Goal: Task Accomplishment & Management: Use online tool/utility

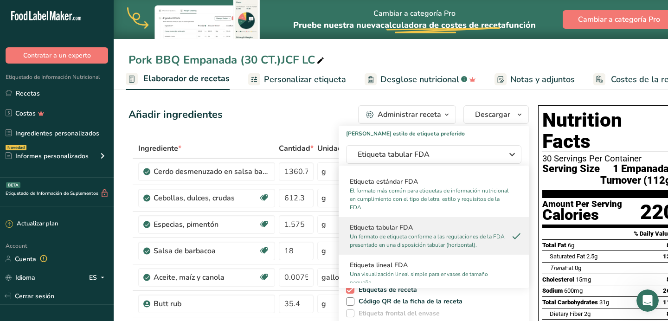
click at [306, 106] on div "Añadir ingredientes Administrar receta Eliminar receta Duplicar receta Escalar …" at bounding box center [328, 114] width 400 height 19
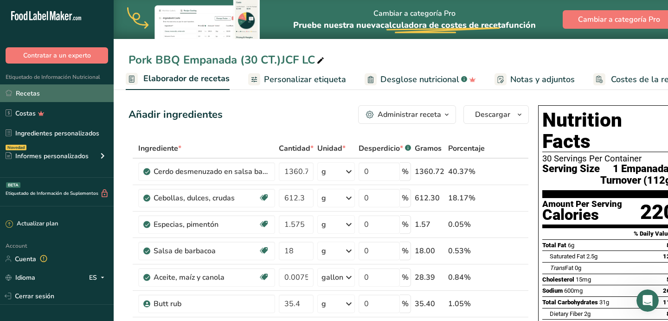
click at [51, 92] on link "Recetas" at bounding box center [57, 93] width 114 height 18
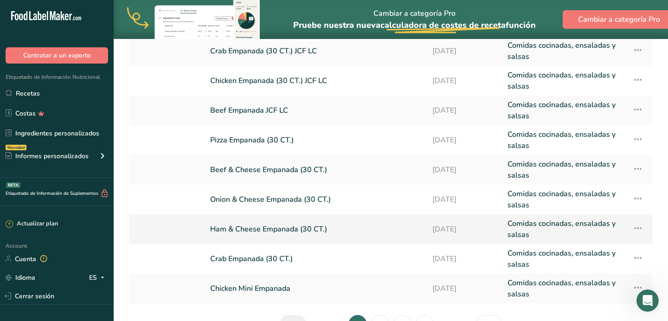
scroll to position [178, 0]
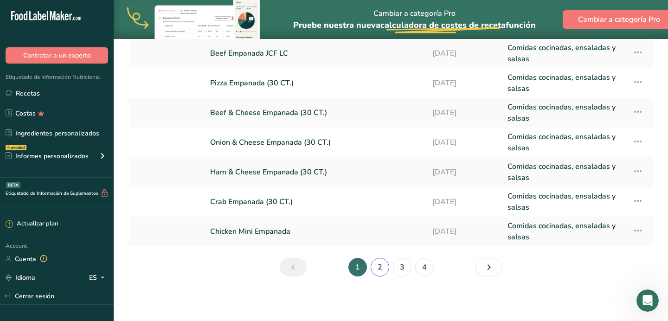
click at [379, 263] on link "2" at bounding box center [380, 267] width 19 height 19
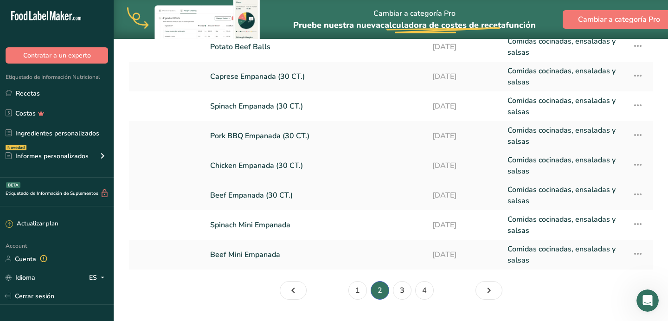
scroll to position [148, 0]
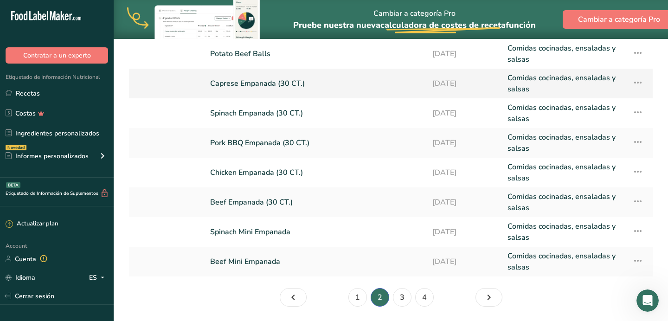
click at [283, 86] on link "Caprese Empanada (30 CT.)" at bounding box center [315, 83] width 211 height 22
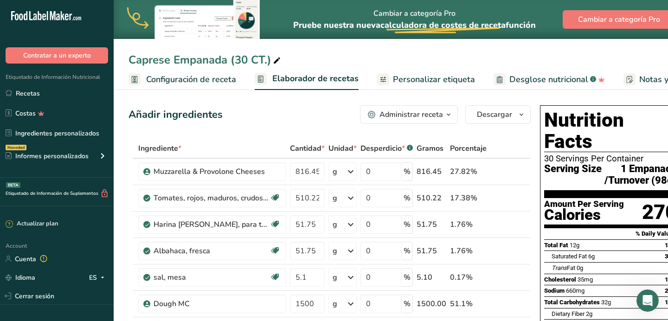
click at [450, 115] on icon "button" at bounding box center [448, 115] width 7 height 12
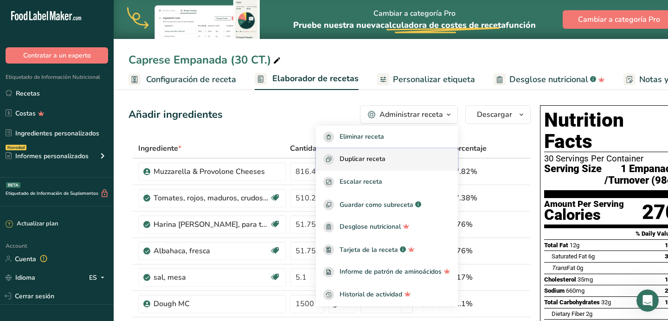
click at [411, 161] on div "Duplicar receta" at bounding box center [386, 159] width 127 height 11
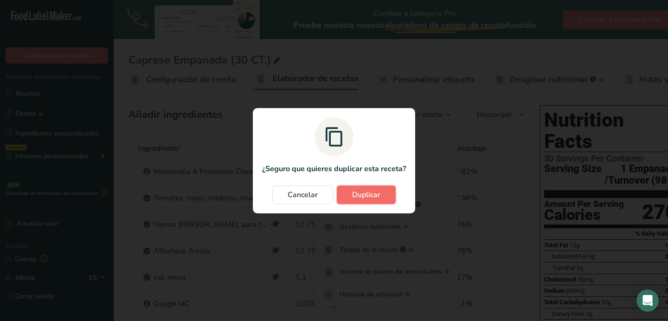
click at [372, 198] on span "Duplicar" at bounding box center [366, 194] width 28 height 11
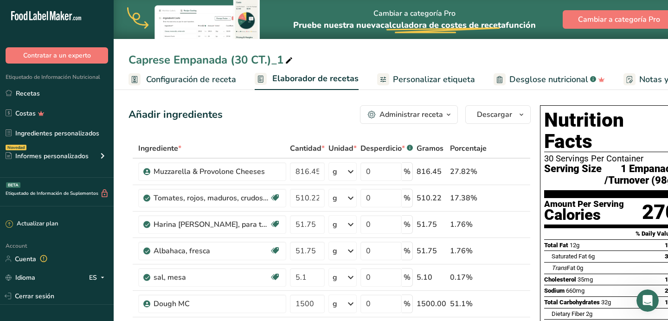
click at [282, 62] on div "Caprese Empanada (30 CT.)_1" at bounding box center [211, 59] width 166 height 17
type input "Caprese Empanada (30 CT.)JCF LC"
click at [355, 47] on div "Caprese Empanada (30 CT.)JCF LC Configuración de receta Elaborador de recetas P…" at bounding box center [391, 45] width 554 height 90
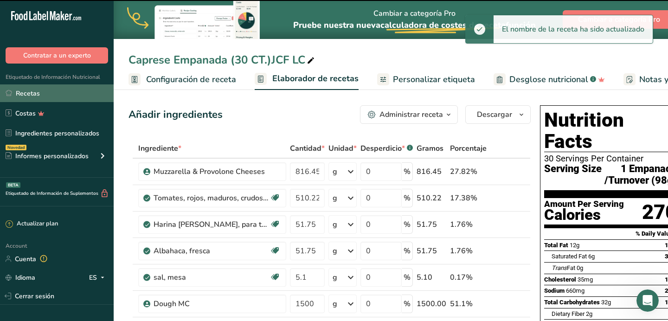
click at [74, 95] on link "Recetas" at bounding box center [57, 93] width 114 height 18
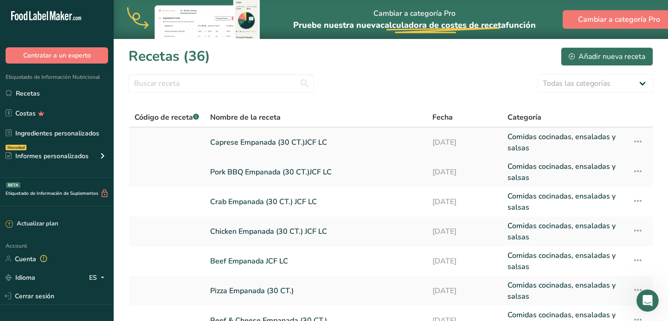
click at [318, 142] on link "Caprese Empanada (30 CT.)JCF LC" at bounding box center [315, 142] width 211 height 22
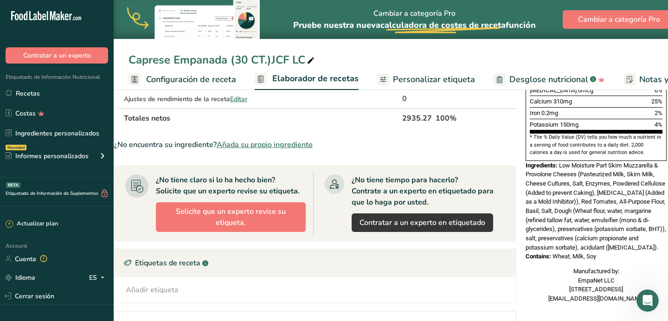
scroll to position [274, 0]
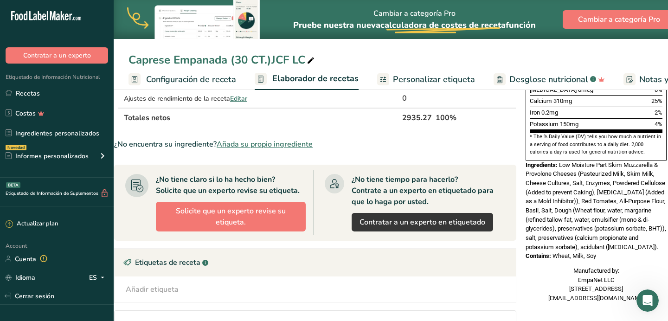
drag, startPoint x: 559, startPoint y: 143, endPoint x: 598, endPoint y: 235, distance: 99.3
click at [598, 235] on div "Nutrition Facts 30 Servings Per Container Serving Size 1 Empanada /Turnover (98…" at bounding box center [596, 66] width 148 height 479
click at [586, 197] on span "Low Moisture Part Skim Muzzarella & Provolone Cheeses (Pasteurized Milk, Skim M…" at bounding box center [596, 205] width 141 height 89
drag, startPoint x: 558, startPoint y: 145, endPoint x: 595, endPoint y: 237, distance: 99.3
click at [595, 237] on div "Nutrition Facts 30 Servings Per Container Serving Size 1 Empanada /Turnover (98…" at bounding box center [596, 66] width 148 height 479
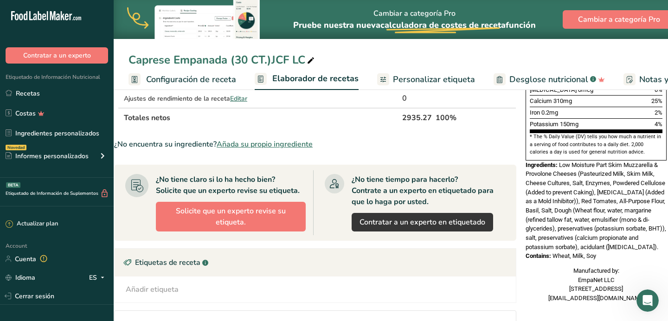
copy div "Low Moisture Part Skim Muzzarella & Provolone Cheeses (Pasteurized Milk, Skim M…"
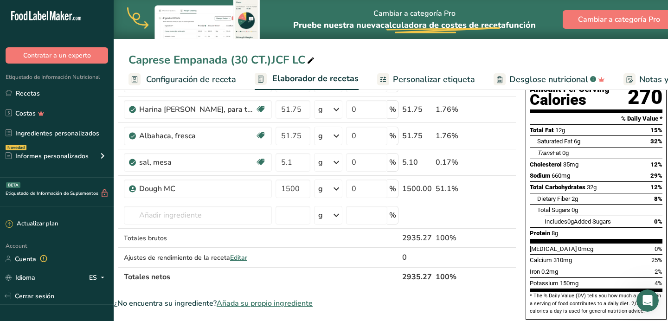
scroll to position [114, 0]
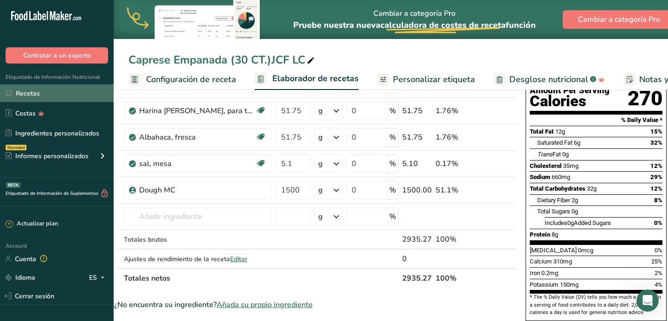
click at [83, 98] on link "Recetas" at bounding box center [57, 93] width 114 height 18
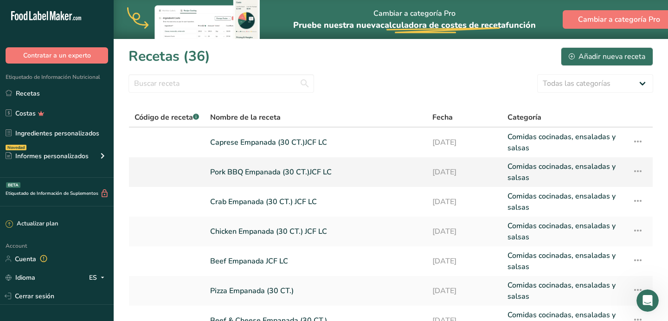
click at [285, 170] on link "Pork BBQ Empanada (30 CT.)JCF LC" at bounding box center [315, 172] width 211 height 22
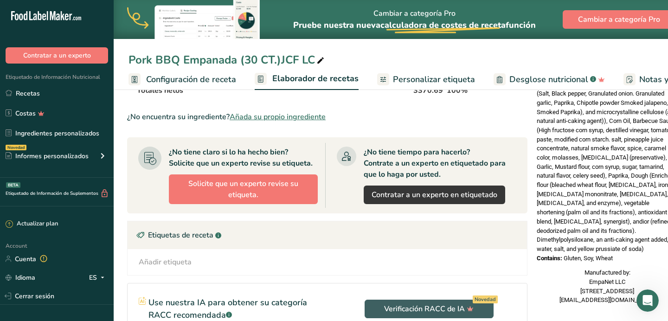
scroll to position [0, 13]
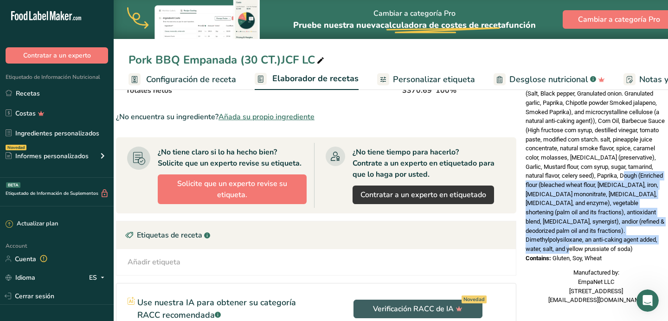
drag, startPoint x: 547, startPoint y: 163, endPoint x: 615, endPoint y: 224, distance: 90.6
click at [615, 224] on div "Ingredients: Pork, Sweet Onions, Dark Beer, Spice rub (Salt, Black pepper, Gran…" at bounding box center [596, 166] width 141 height 173
copy span "Dough (Enriched flour (bleached wheat flour, [MEDICAL_DATA], iron, [MEDICAL_DAT…"
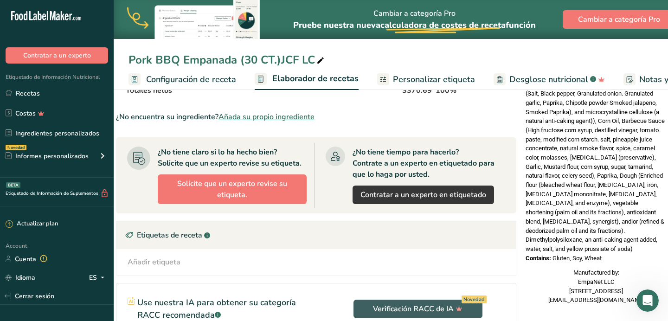
click at [435, 114] on div "¿No encuentra su ingrediente? Añada su propio ingrediente" at bounding box center [316, 116] width 400 height 11
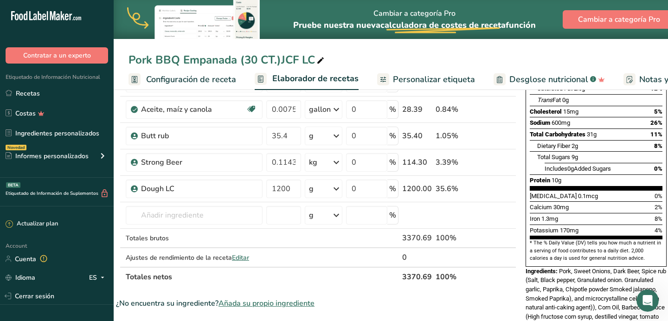
scroll to position [146, 0]
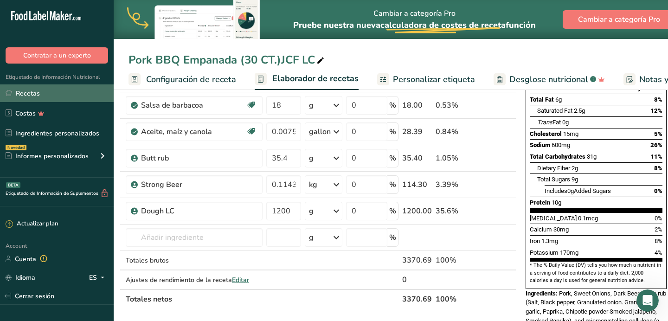
click at [49, 91] on link "Recetas" at bounding box center [57, 93] width 114 height 18
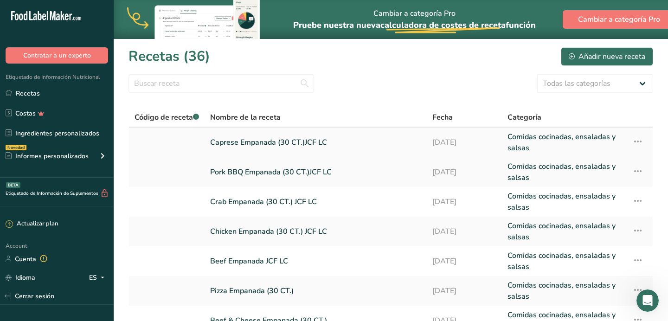
click at [314, 142] on link "Caprese Empanada (30 CT.)JCF LC" at bounding box center [315, 142] width 211 height 22
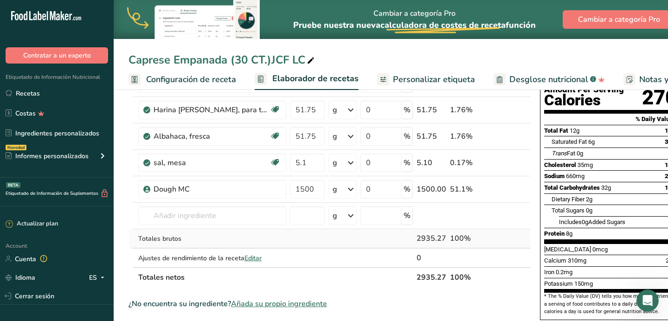
scroll to position [118, 0]
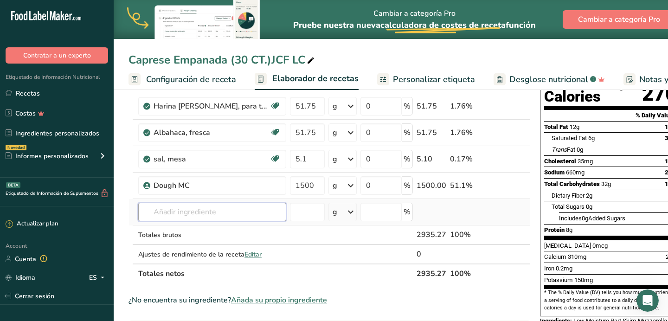
click at [214, 211] on input "text" at bounding box center [212, 212] width 148 height 19
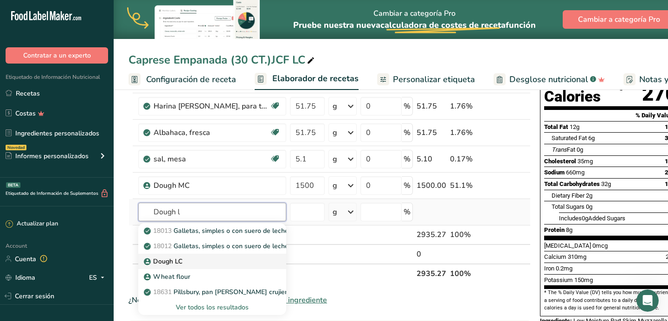
type input "Dough l"
click at [192, 259] on div "Dough LC" at bounding box center [205, 261] width 118 height 10
type input "Dough LC"
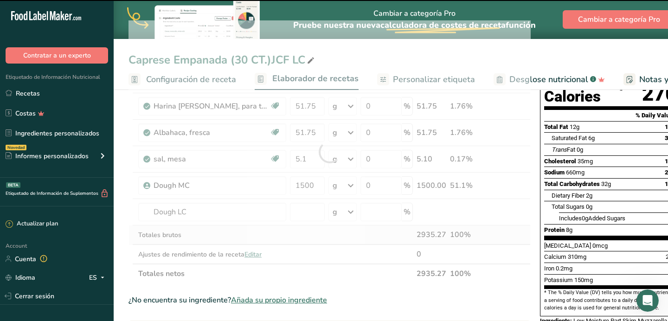
type input "0"
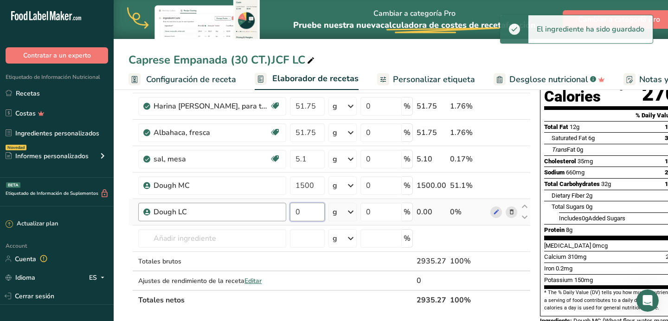
drag, startPoint x: 306, startPoint y: 214, endPoint x: 275, endPoint y: 212, distance: 30.6
click at [275, 212] on tr "Dough LC 0 g Unidades de peso g kg mg Ver más Unidades de volumen [GEOGRAPHIC_D…" at bounding box center [329, 212] width 401 height 26
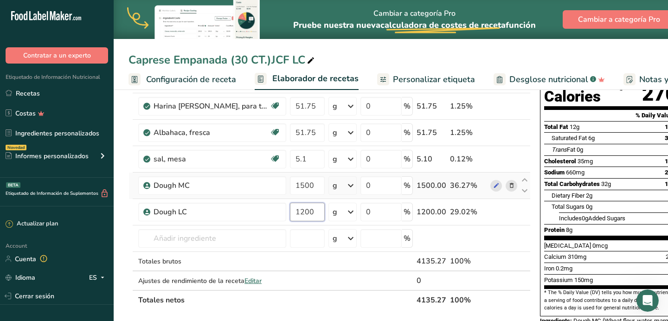
type input "1200"
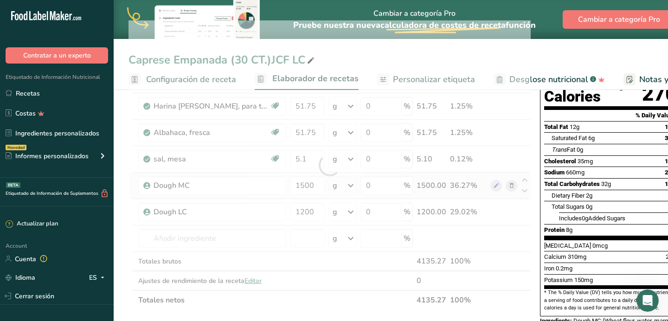
click at [288, 180] on div "Ingrediente * Cantidad * Unidad * Desperdicio * .a-a{fill:#347362;}.b-a{fill:#f…" at bounding box center [329, 164] width 402 height 289
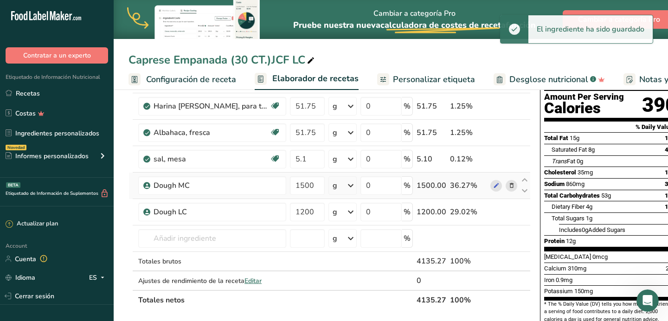
click at [511, 185] on icon at bounding box center [511, 186] width 6 height 10
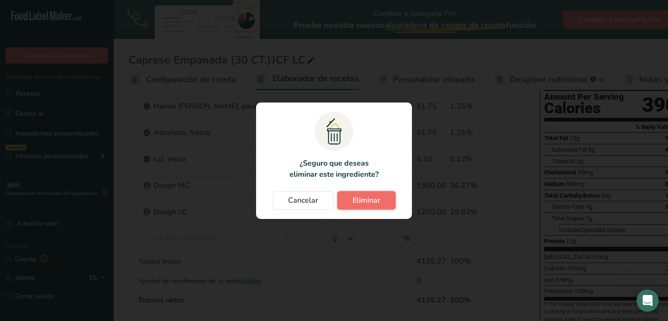
click at [386, 206] on button "Eliminar" at bounding box center [366, 200] width 58 height 19
type input "1200"
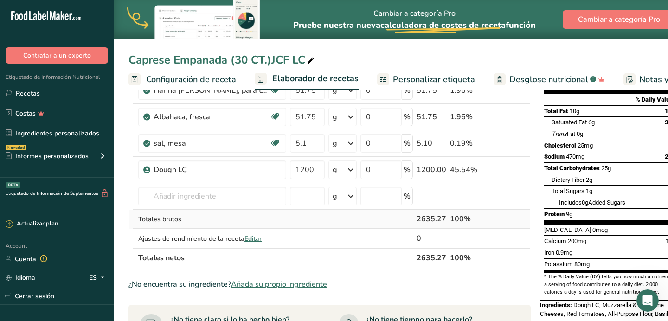
scroll to position [134, 0]
click at [402, 76] on span "Personalizar etiqueta" at bounding box center [434, 79] width 82 height 13
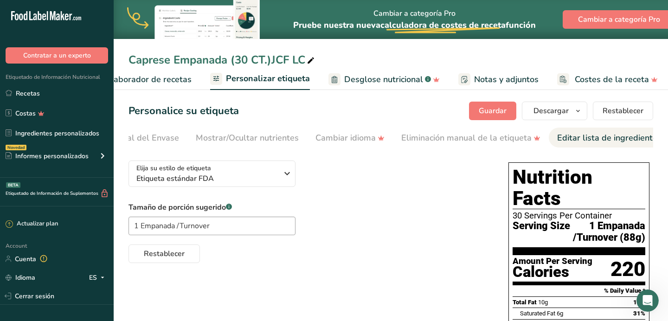
click at [557, 136] on div "Editar lista de ingredientes/alérgenos" at bounding box center [629, 138] width 145 height 13
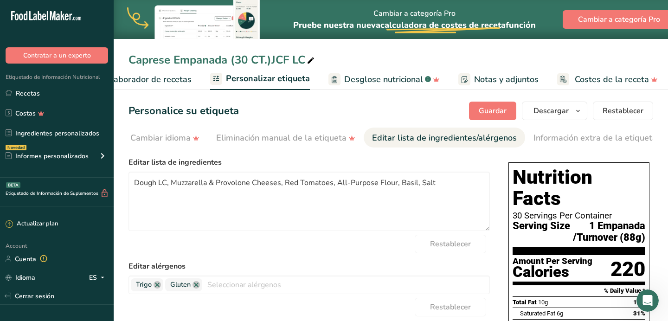
scroll to position [0, 363]
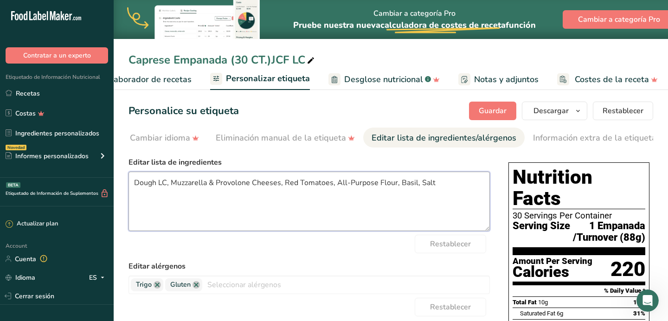
drag, startPoint x: 135, startPoint y: 184, endPoint x: 404, endPoint y: 201, distance: 270.0
click at [404, 201] on textarea "Dough LC, Muzzarella & Provolone Cheeses, Red Tomatoes, All-Purpose Flour, Basi…" at bounding box center [308, 201] width 361 height 59
paste textarea "Low Moisture Part Skim Muzzarella & Provolone Cheeses (Pasteurized Milk, Skim M…"
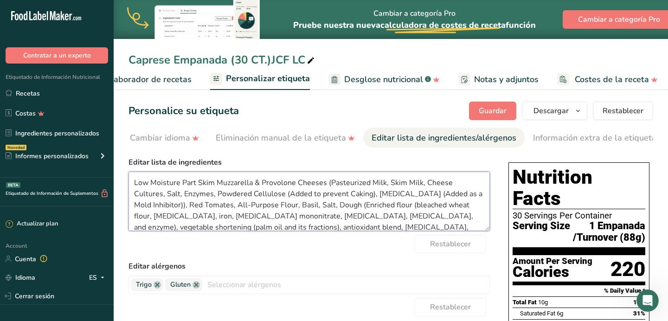
scroll to position [13, 0]
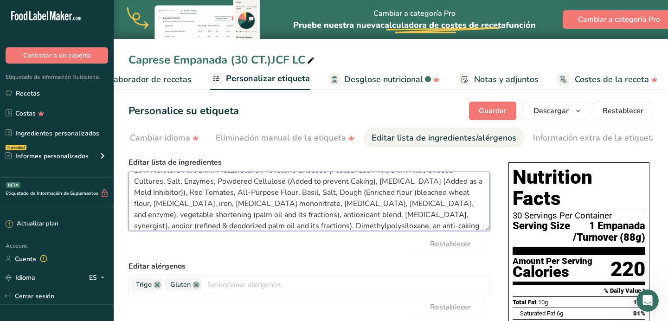
type textarea "Low Moisture Part Skim Muzzarella & Provolone Cheeses (Pasteurized Milk, Skim M…"
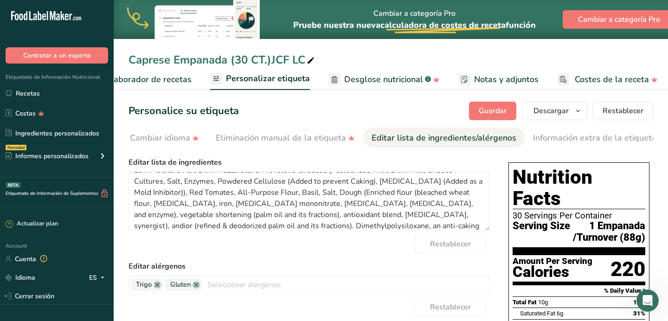
click at [364, 245] on div "Restablecer" at bounding box center [308, 244] width 361 height 19
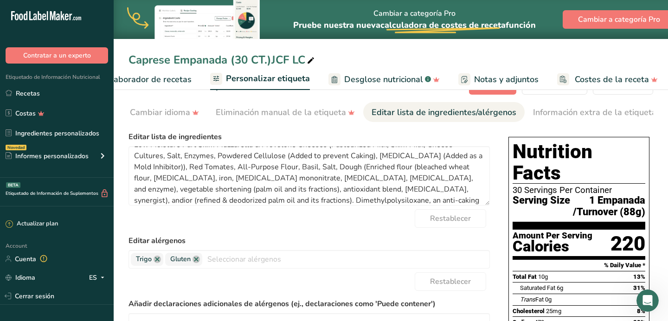
scroll to position [0, 0]
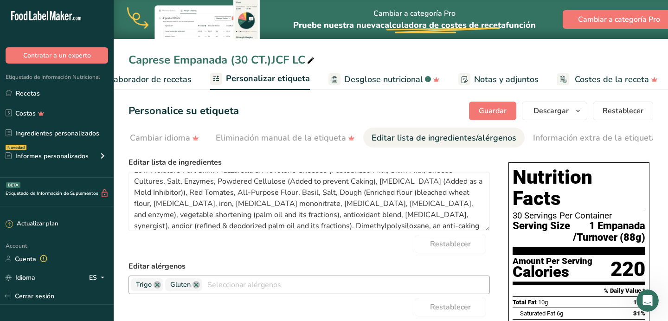
click at [240, 290] on input "text" at bounding box center [345, 284] width 287 height 14
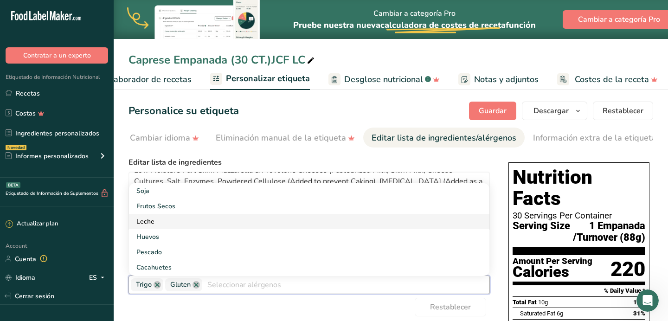
click at [138, 224] on link "Leche" at bounding box center [309, 221] width 360 height 15
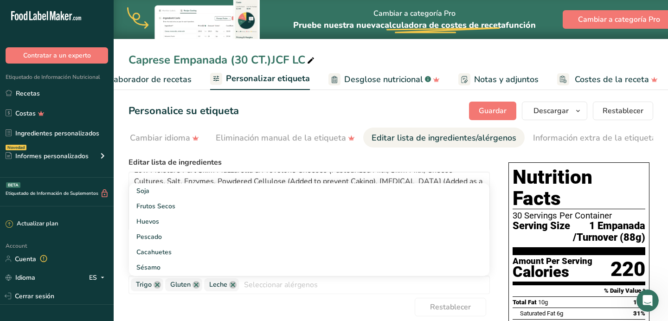
click at [268, 162] on label "Editar lista de ingredientes" at bounding box center [308, 162] width 361 height 11
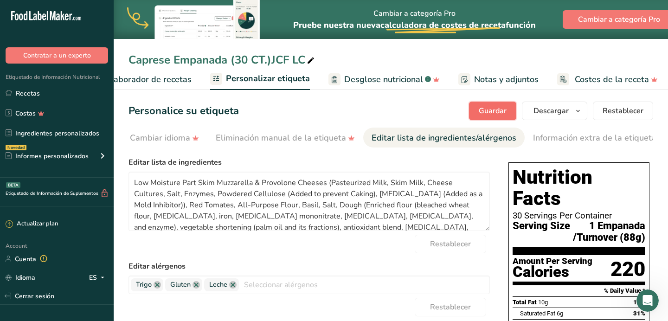
click at [497, 110] on span "Guardar" at bounding box center [493, 110] width 28 height 11
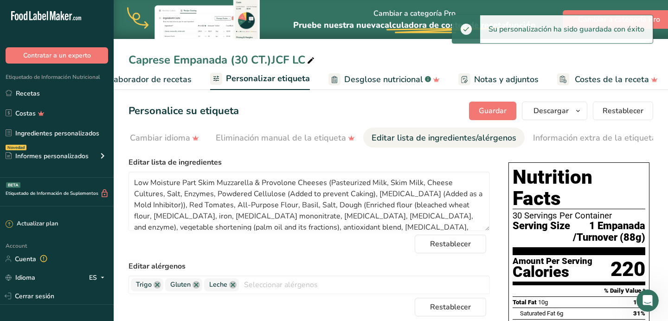
click at [175, 74] on span "Elaborador de recetas" at bounding box center [149, 79] width 86 height 13
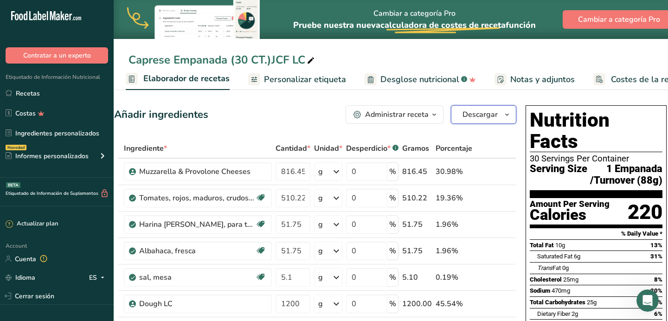
click at [507, 113] on icon "button" at bounding box center [506, 115] width 7 height 12
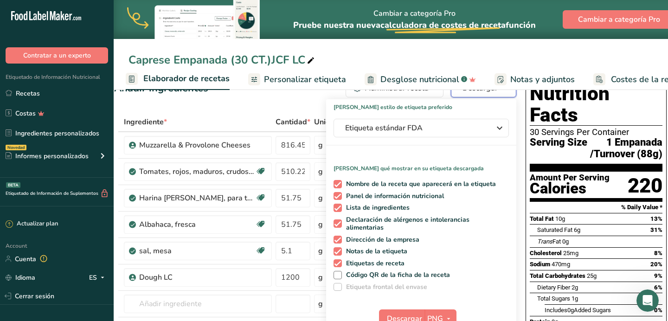
scroll to position [26, 0]
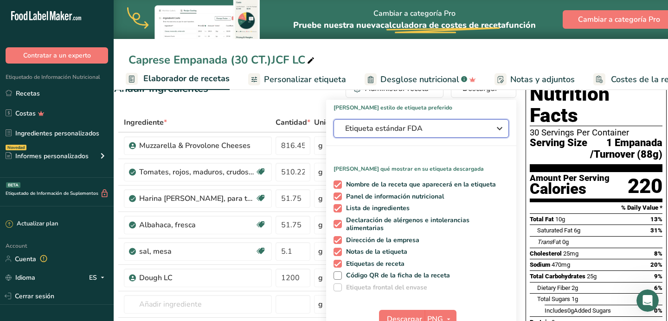
click at [474, 131] on span "Etiqueta estándar FDA" at bounding box center [414, 128] width 139 height 11
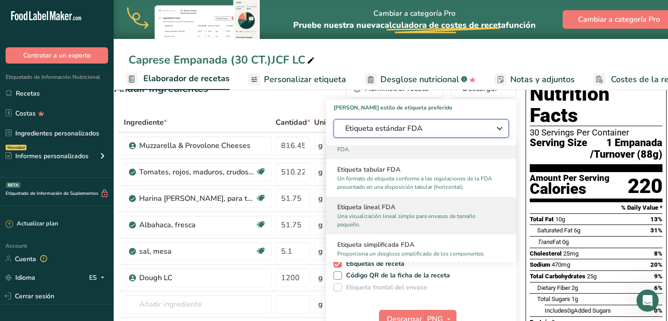
scroll to position [32, 0]
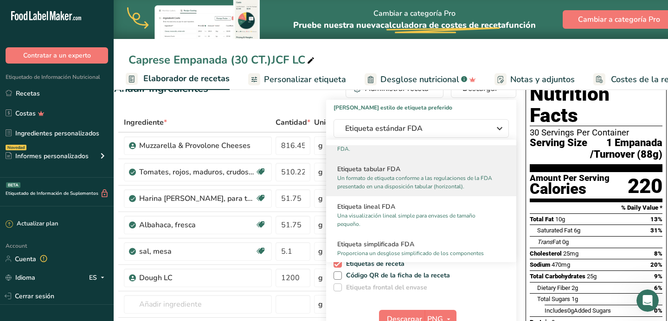
click at [426, 184] on p "Un formato de etiqueta conforme a las regulaciones de la FDA presentado en una …" at bounding box center [417, 182] width 160 height 17
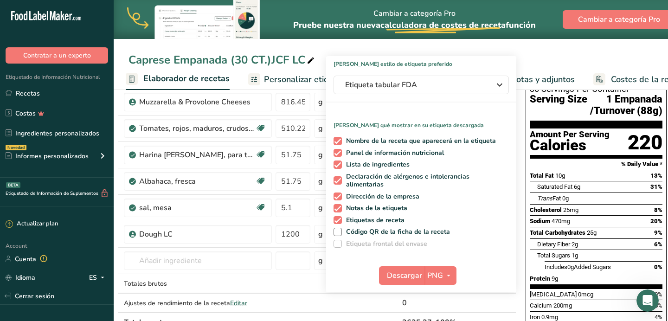
scroll to position [70, 0]
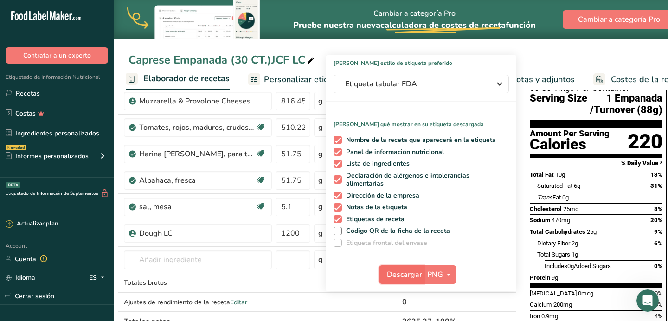
click at [405, 276] on span "Descargar" at bounding box center [404, 274] width 35 height 11
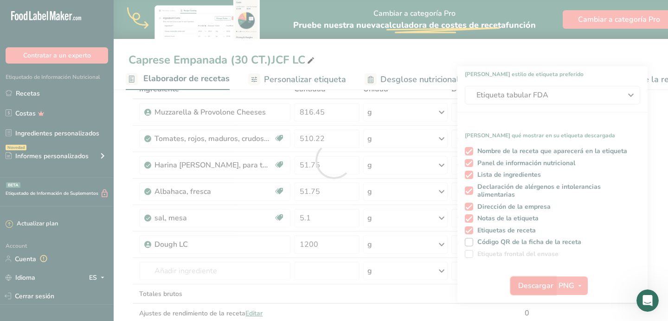
scroll to position [0, 0]
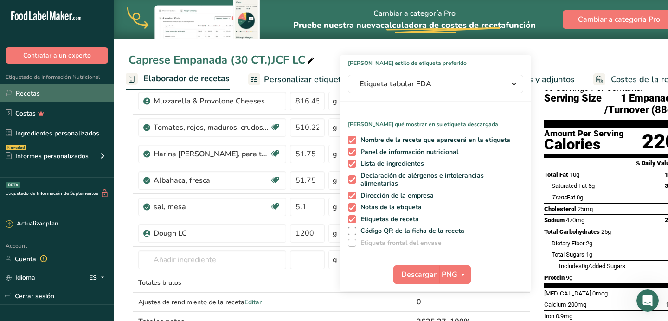
click at [70, 99] on link "Recetas" at bounding box center [57, 93] width 114 height 18
